Goal: Check status: Check status

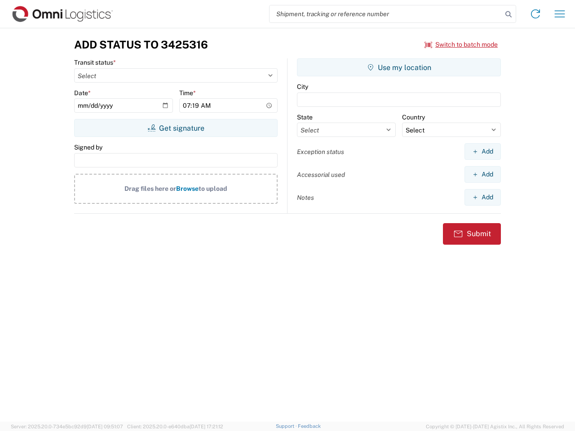
click at [386, 14] on input "search" at bounding box center [386, 13] width 233 height 17
click at [509, 14] on icon at bounding box center [508, 14] width 13 height 13
click at [536, 14] on icon at bounding box center [536, 14] width 14 height 14
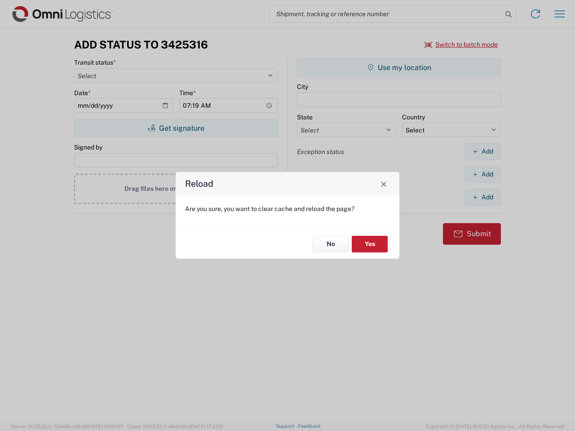
click at [462, 44] on div "Reload Are you sure, you want to clear cache and reload the page? No Yes" at bounding box center [287, 215] width 575 height 431
click at [176, 128] on div "Reload Are you sure, you want to clear cache and reload the page? No Yes" at bounding box center [287, 215] width 575 height 431
click at [399, 67] on div "Reload Are you sure, you want to clear cache and reload the page? No Yes" at bounding box center [287, 215] width 575 height 431
click at [483, 151] on div "Reload Are you sure, you want to clear cache and reload the page? No Yes" at bounding box center [287, 215] width 575 height 431
click at [483, 174] on div "Reload Are you sure, you want to clear cache and reload the page? No Yes" at bounding box center [287, 215] width 575 height 431
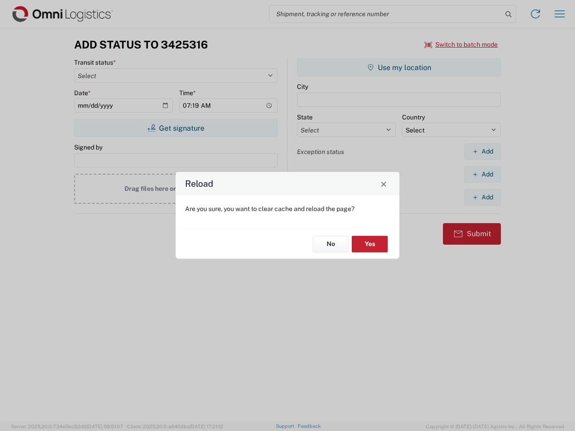
click at [483, 197] on div "Reload Are you sure, you want to clear cache and reload the page? No Yes" at bounding box center [287, 215] width 575 height 431
